Goal: Task Accomplishment & Management: Manage account settings

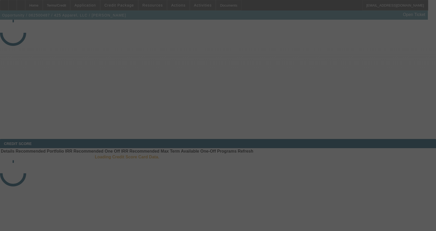
select select "3"
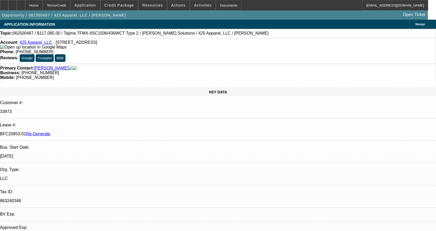
select select "0"
select select "2"
select select "0"
select select "6"
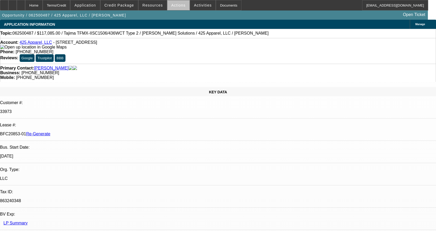
click at [179, 7] on span "Actions" at bounding box center [178, 5] width 14 height 4
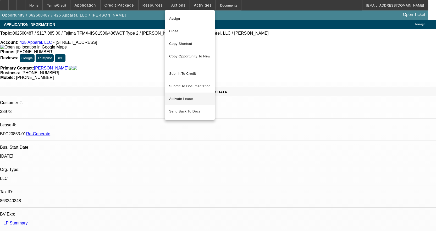
click at [177, 96] on span "Activate Lease" at bounding box center [189, 99] width 41 height 6
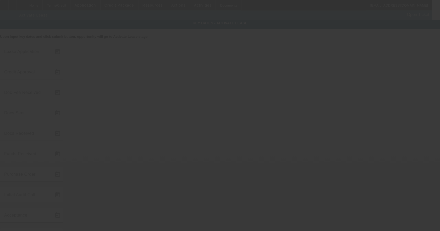
type input "[DATE]"
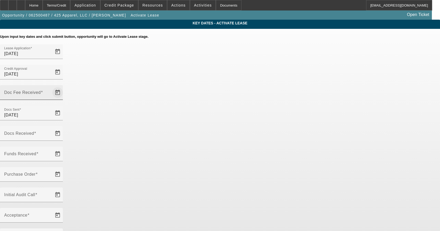
click at [64, 86] on span "Open calendar" at bounding box center [57, 92] width 13 height 13
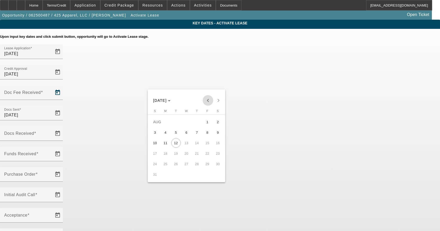
click at [206, 100] on span "Previous month" at bounding box center [208, 100] width 10 height 10
click at [199, 154] on span "17" at bounding box center [196, 152] width 9 height 9
type input "[DATE]"
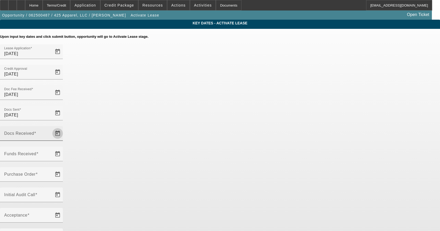
click at [64, 127] on span "Open calendar" at bounding box center [57, 133] width 13 height 13
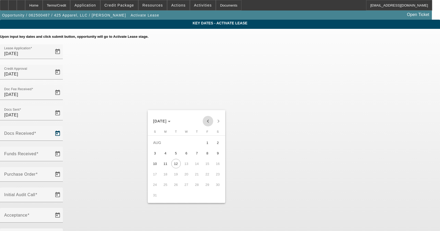
click at [211, 120] on span "Previous month" at bounding box center [208, 121] width 10 height 10
click at [195, 175] on span "17" at bounding box center [196, 173] width 9 height 9
type input "[DATE]"
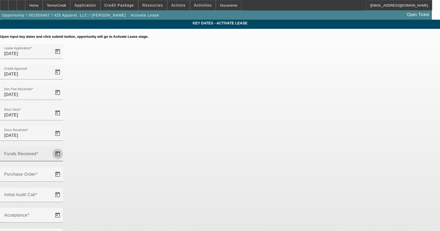
click at [64, 147] on span "Open calendar" at bounding box center [57, 153] width 13 height 13
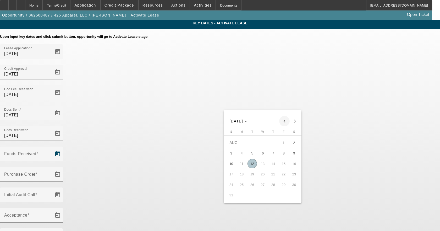
click at [285, 120] on span "Previous month" at bounding box center [284, 121] width 10 height 10
click at [272, 174] on span "17" at bounding box center [272, 173] width 9 height 9
type input "[DATE]"
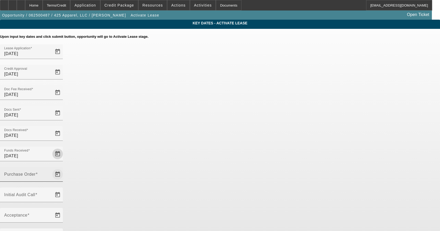
click at [64, 168] on span "Open calendar" at bounding box center [57, 174] width 13 height 13
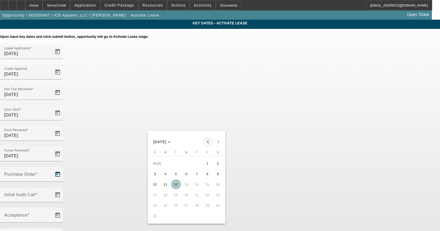
click at [209, 143] on span "Previous month" at bounding box center [208, 141] width 10 height 10
click at [194, 196] on span "17" at bounding box center [196, 194] width 9 height 9
type input "[DATE]"
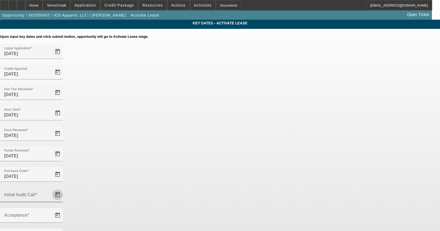
click at [64, 188] on span "Open calendar" at bounding box center [57, 194] width 13 height 13
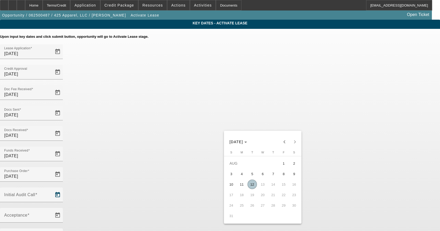
click at [256, 184] on button "12" at bounding box center [252, 184] width 10 height 10
type input "[DATE]"
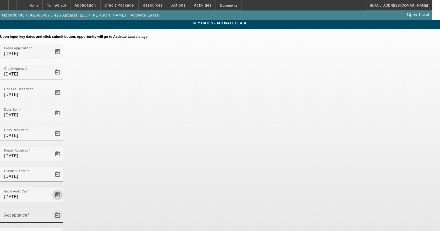
click at [64, 209] on span "Open calendar" at bounding box center [57, 215] width 13 height 13
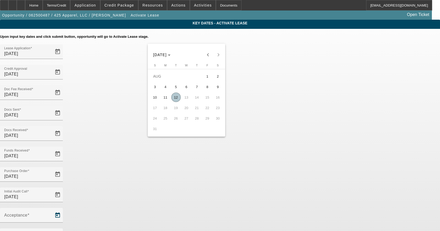
click at [177, 99] on span "12" at bounding box center [175, 96] width 9 height 9
type input "[DATE]"
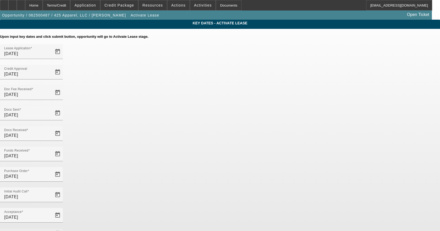
click at [64, 229] on span "Open calendar" at bounding box center [57, 235] width 13 height 13
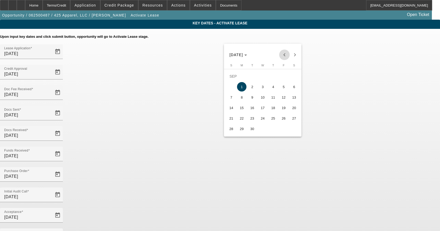
click at [283, 55] on span "Previous month" at bounding box center [284, 54] width 10 height 10
click at [282, 99] on span "15" at bounding box center [283, 96] width 9 height 9
type input "[DATE]"
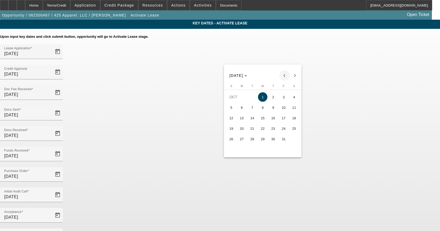
click at [283, 77] on span "Previous month" at bounding box center [284, 75] width 10 height 10
click at [243, 130] on span "15" at bounding box center [241, 128] width 9 height 9
type input "[DATE]"
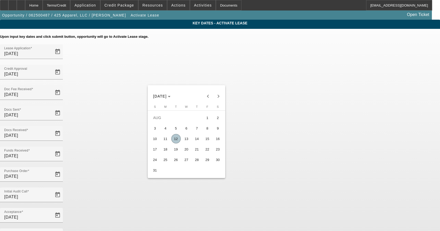
click at [201, 141] on span "14" at bounding box center [196, 138] width 9 height 9
type input "[DATE]"
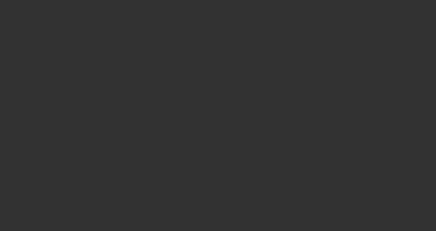
select select "4"
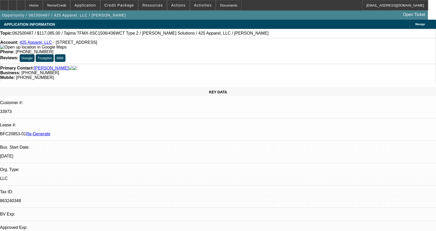
select select "0"
select select "2"
select select "0"
select select "6"
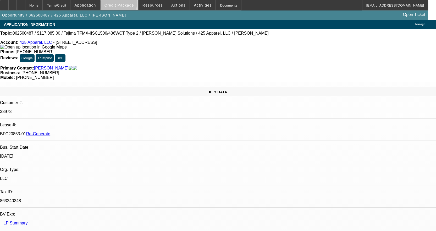
click at [127, 5] on span "Credit Package" at bounding box center [119, 5] width 30 height 4
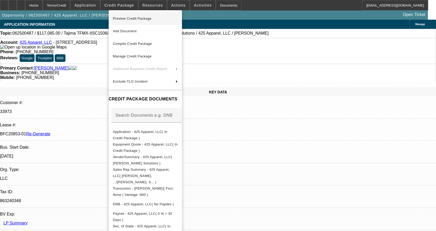
click at [122, 16] on span "Preview Credit Package" at bounding box center [145, 18] width 65 height 6
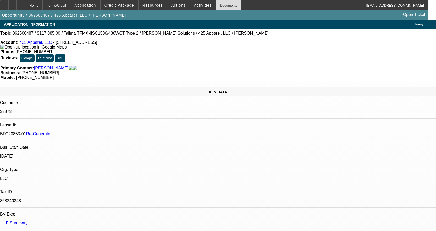
click at [226, 5] on div "Documents" at bounding box center [229, 5] width 26 height 10
click at [216, 6] on div "Documents" at bounding box center [229, 5] width 26 height 10
click at [219, 3] on div "Documents" at bounding box center [229, 5] width 26 height 10
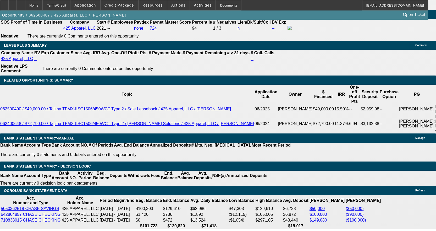
scroll to position [942, 0]
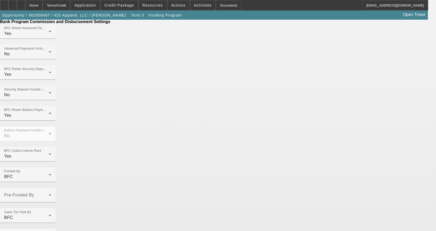
scroll to position [343, 0]
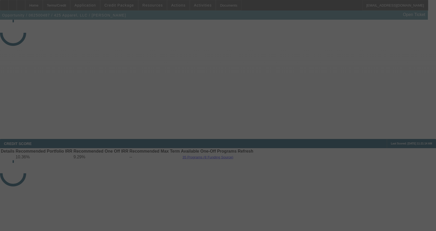
select select "4"
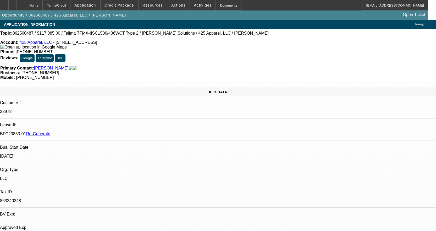
select select "0"
select select "2"
select select "0"
select select "6"
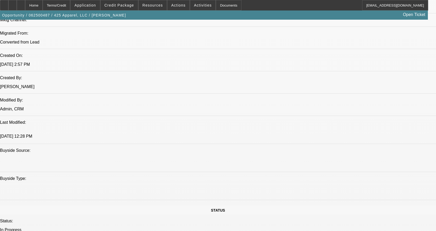
scroll to position [314, 0]
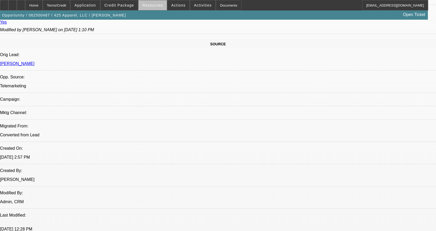
click at [158, 3] on span "Resources" at bounding box center [152, 5] width 20 height 4
click at [158, 3] on div at bounding box center [218, 115] width 436 height 231
click at [158, 3] on span "Resources" at bounding box center [152, 5] width 20 height 4
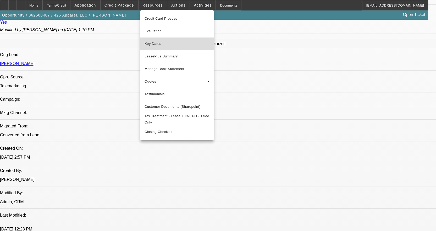
click at [153, 47] on span "Key Dates" at bounding box center [176, 44] width 65 height 6
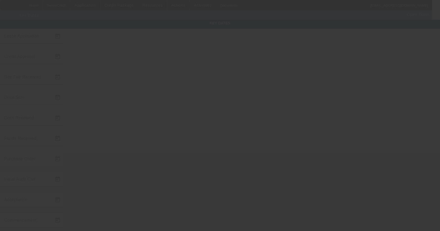
type input "[DATE]"
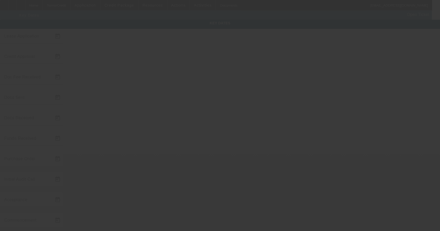
type input "[DATE]"
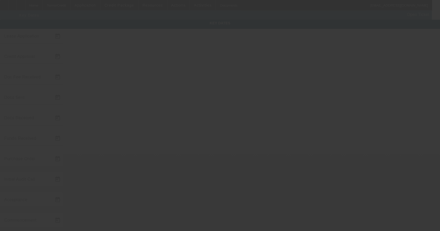
type input "[DATE]"
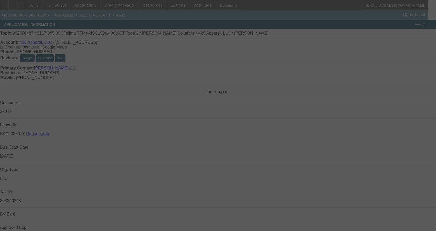
select select "4"
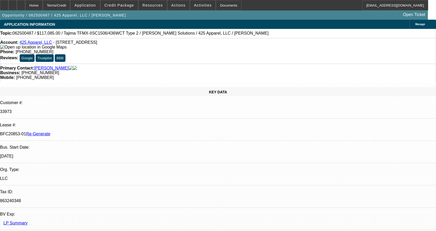
select select "0"
select select "2"
select select "0"
select select "6"
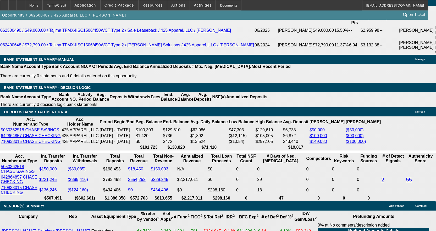
scroll to position [864, 0]
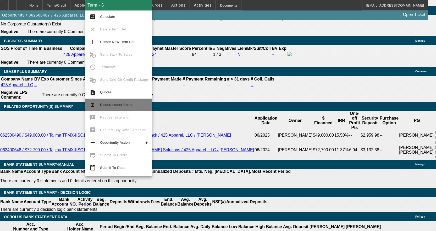
click at [109, 101] on button "functions Disbursement Sheet" at bounding box center [118, 104] width 67 height 13
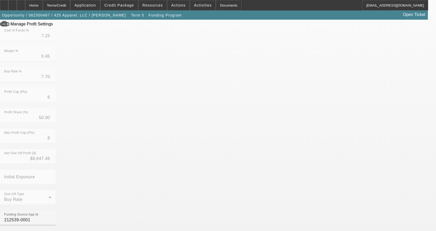
scroll to position [171, 0]
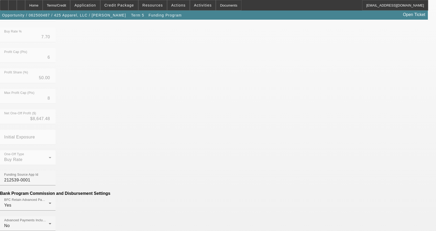
type input "($12.46)"
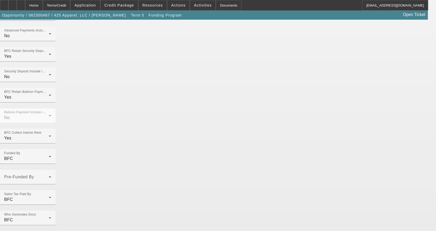
scroll to position [364, 0]
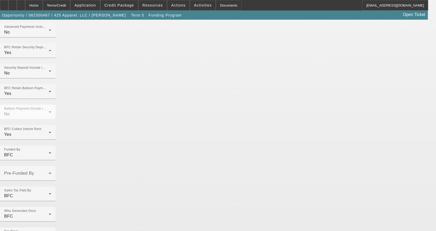
type input "Per-Diem"
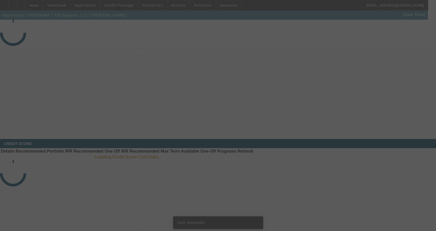
select select "4"
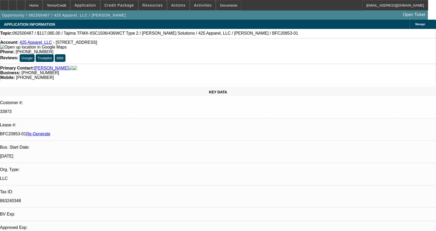
select select "0"
select select "2"
select select "0"
select select "6"
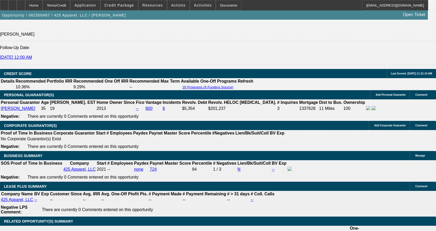
scroll to position [864, 0]
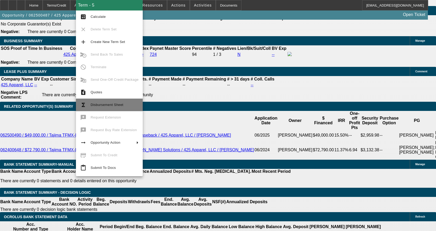
click at [100, 104] on span "Disbursement Sheet" at bounding box center [107, 105] width 33 height 4
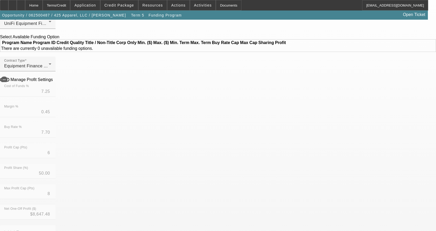
scroll to position [131, 0]
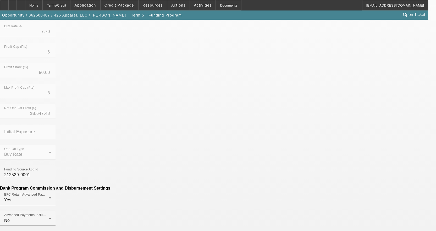
drag, startPoint x: 107, startPoint y: 206, endPoint x: 134, endPoint y: 206, distance: 26.7
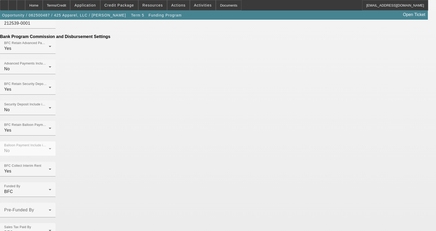
scroll to position [364, 0]
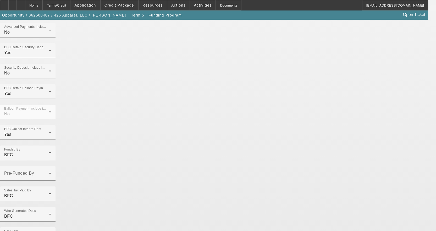
type input "$12.46"
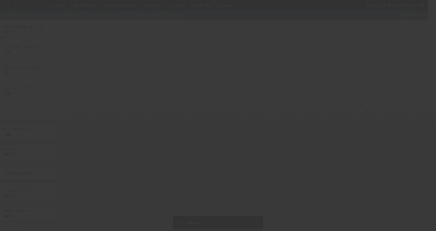
scroll to position [0, 0]
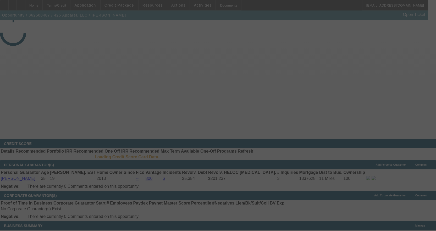
select select "4"
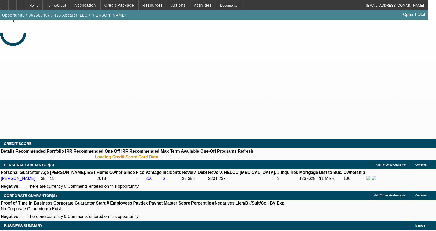
select select "0"
select select "2"
select select "0"
select select "6"
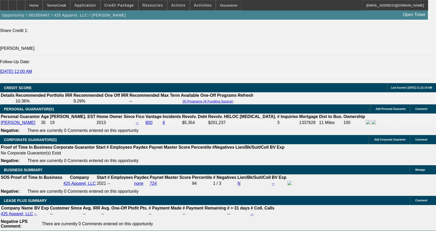
scroll to position [811, 0]
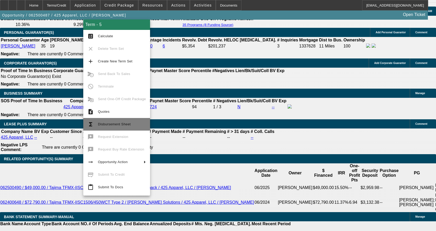
click at [107, 124] on span "Disbursement Sheet" at bounding box center [114, 124] width 33 height 4
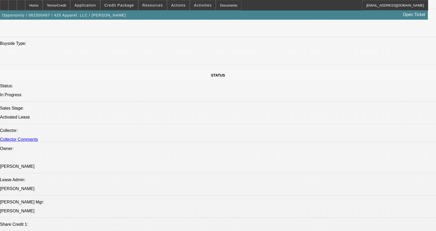
scroll to position [524, 0]
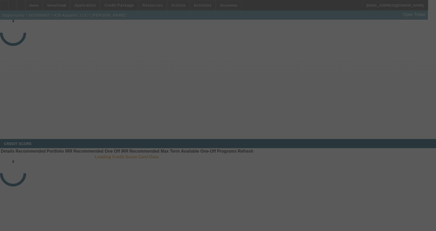
select select "4"
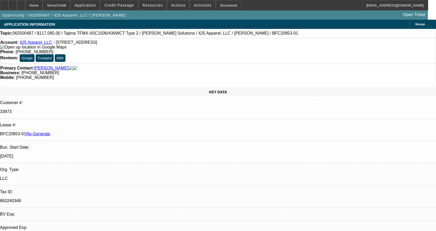
select select "0"
select select "2"
select select "0"
select select "6"
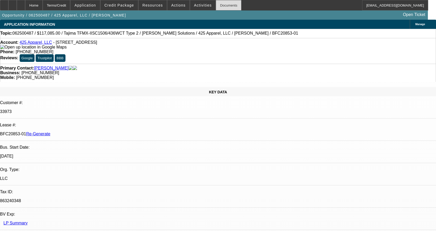
click at [216, 5] on div "Documents" at bounding box center [229, 5] width 26 height 10
